Goal: Information Seeking & Learning: Learn about a topic

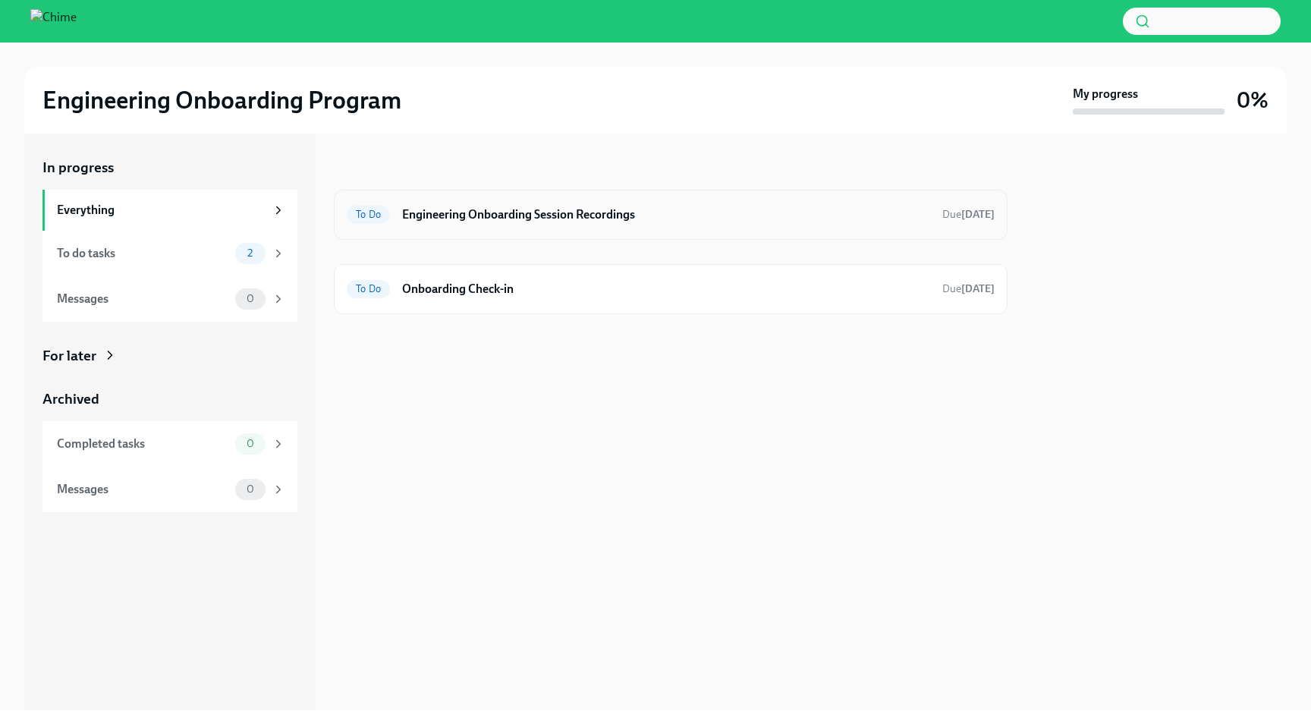
click at [573, 214] on h6 "Engineering Onboarding Session Recordings" at bounding box center [666, 214] width 528 height 17
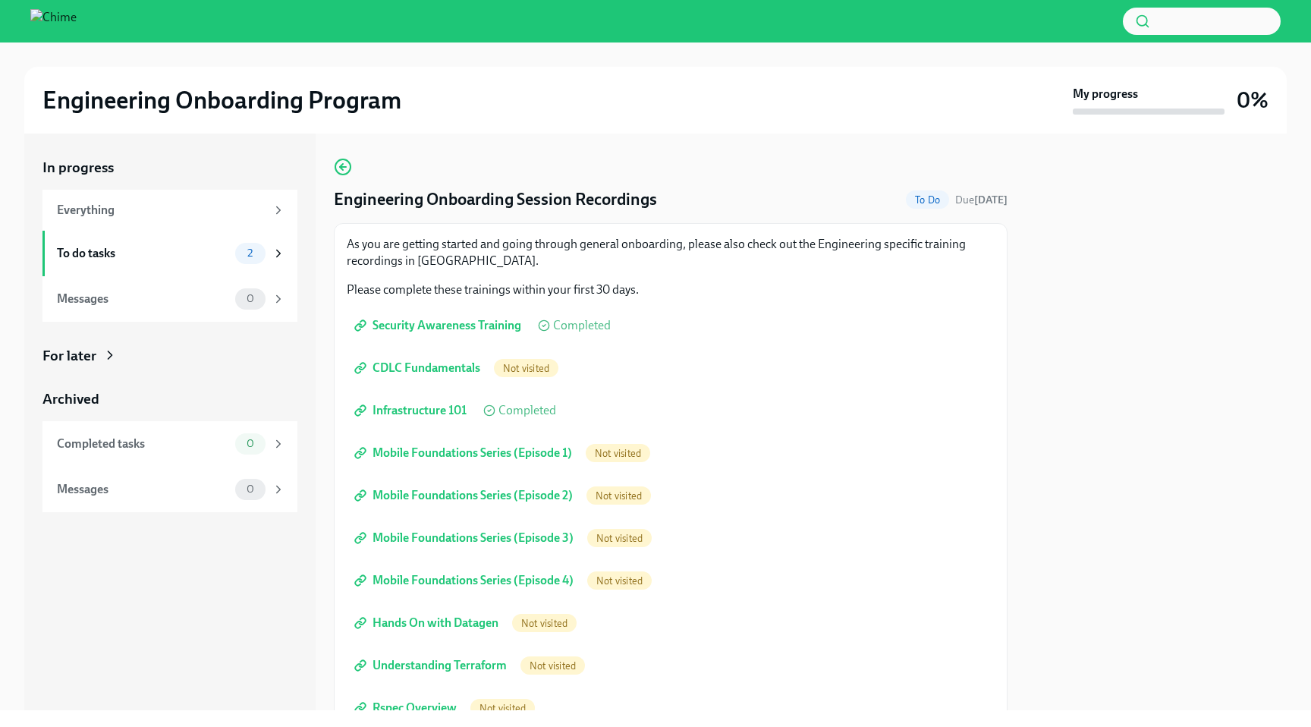
click at [388, 371] on span "CDLC Fundamentals" at bounding box center [418, 367] width 123 height 15
